Goal: Information Seeking & Learning: Learn about a topic

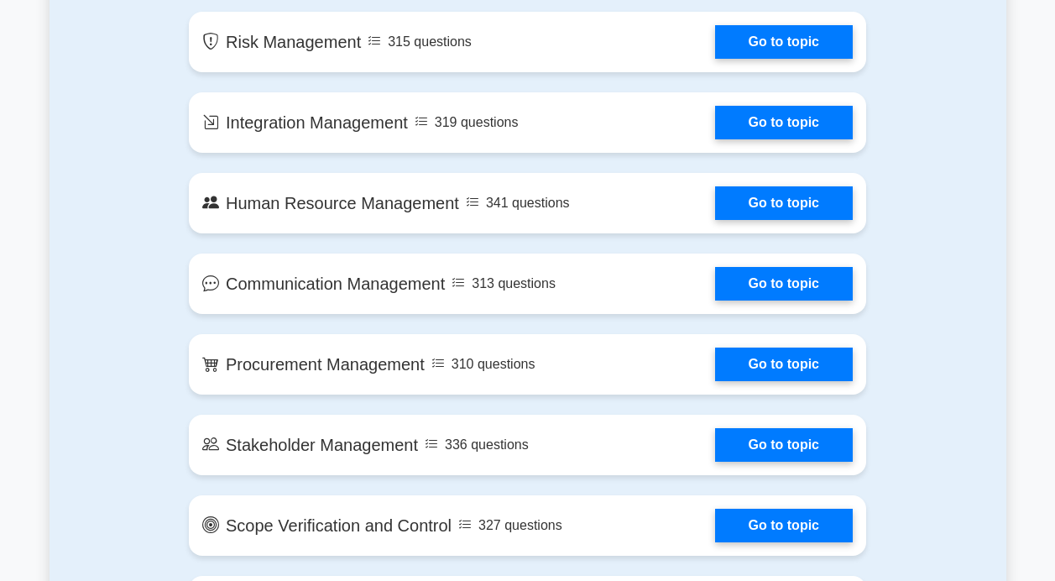
scroll to position [1326, 0]
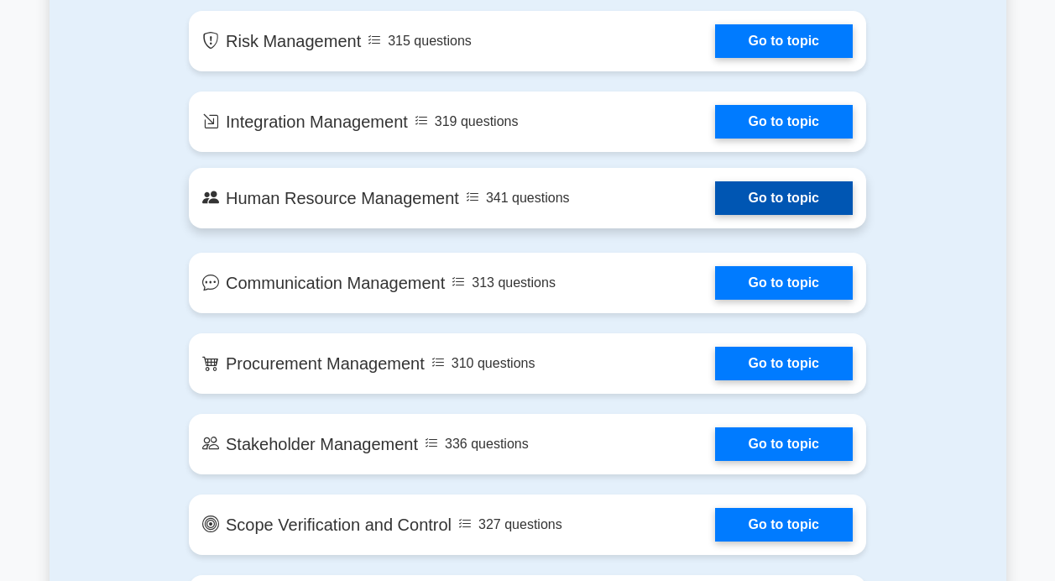
click at [755, 200] on link "Go to topic" at bounding box center [784, 198] width 138 height 34
